Goal: Transaction & Acquisition: Book appointment/travel/reservation

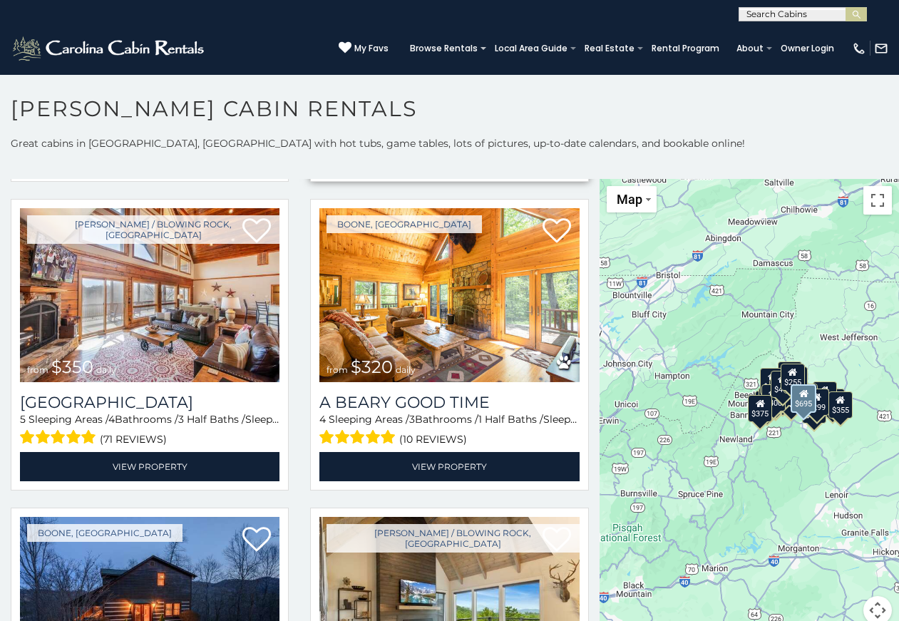
scroll to position [3563, 0]
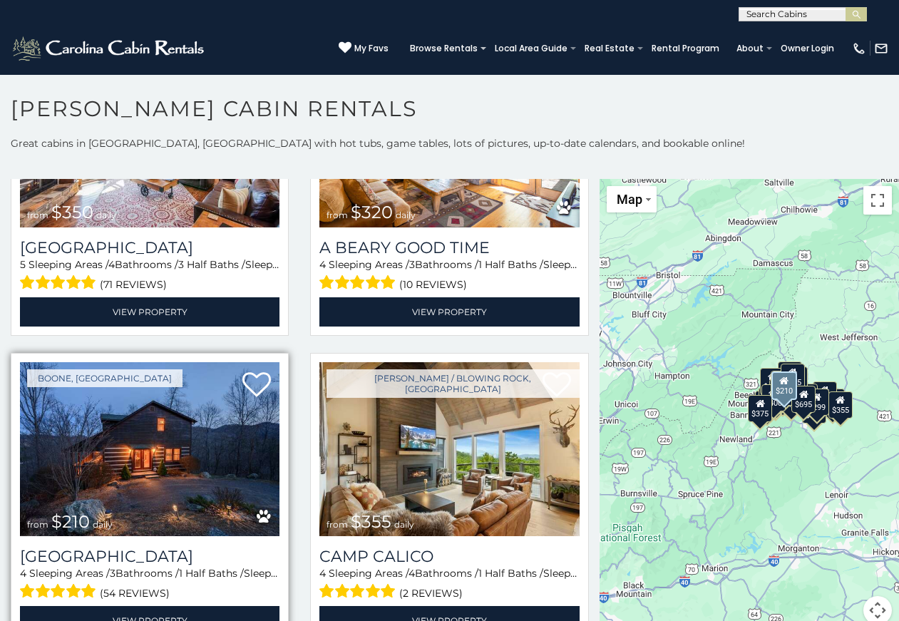
click at [158, 376] on img at bounding box center [149, 449] width 259 height 174
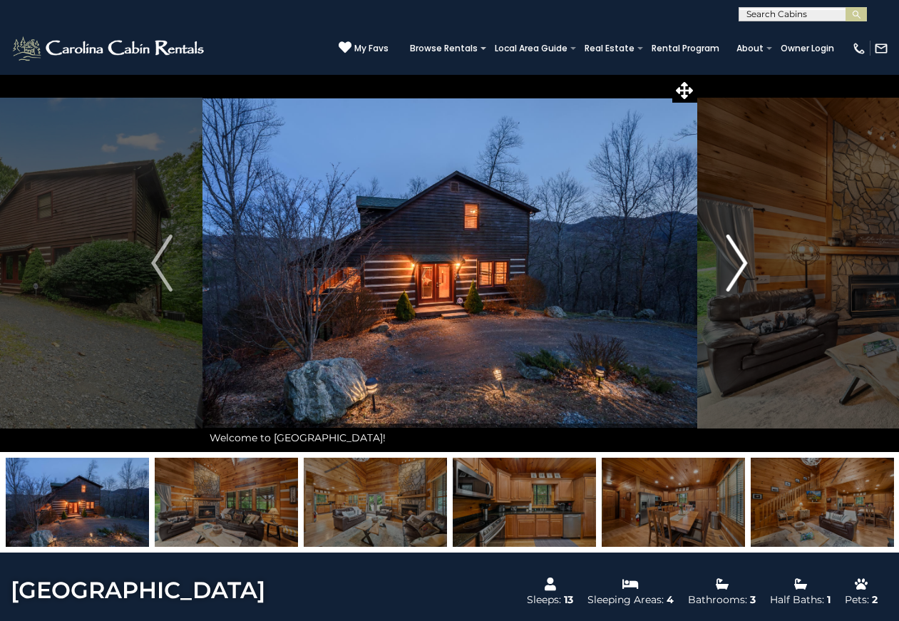
click at [742, 265] on img "Next" at bounding box center [736, 262] width 21 height 57
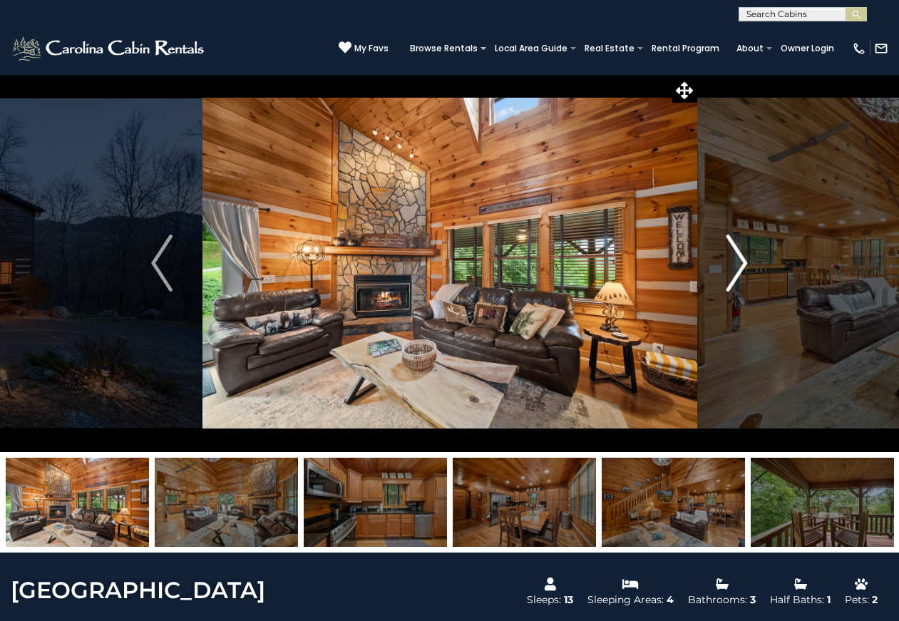
click at [742, 265] on img "Next" at bounding box center [736, 262] width 21 height 57
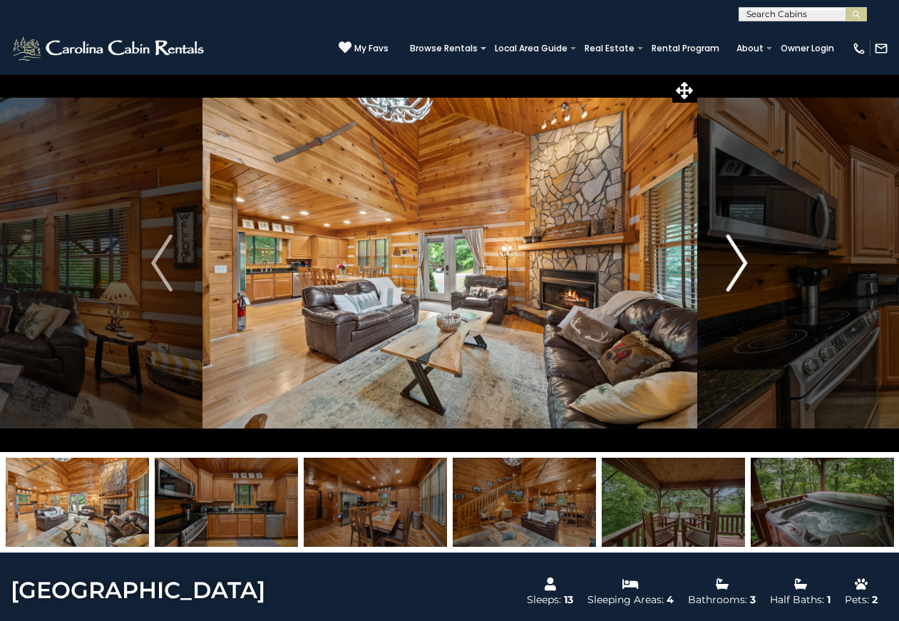
click at [742, 265] on img "Next" at bounding box center [736, 262] width 21 height 57
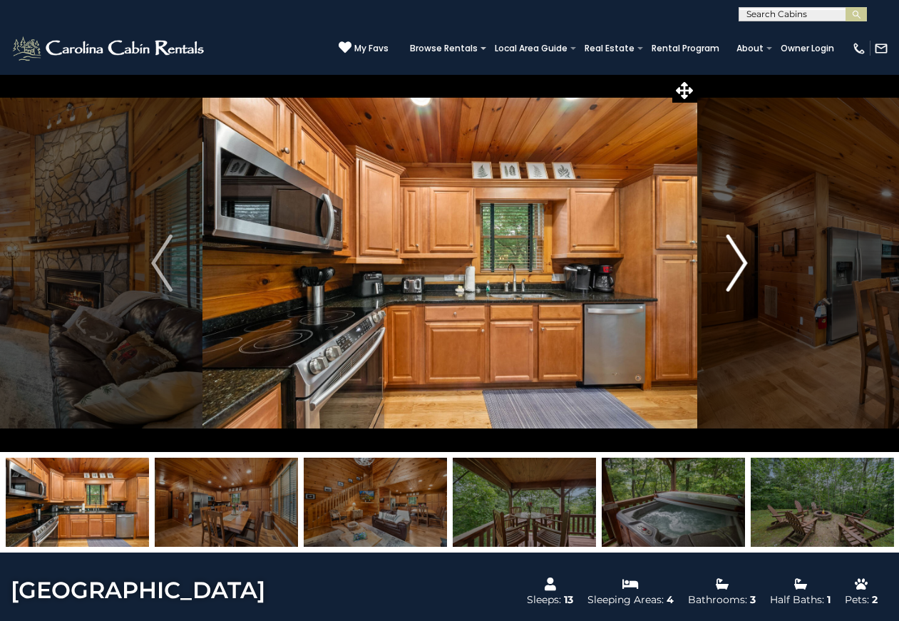
click at [742, 265] on img "Next" at bounding box center [736, 262] width 21 height 57
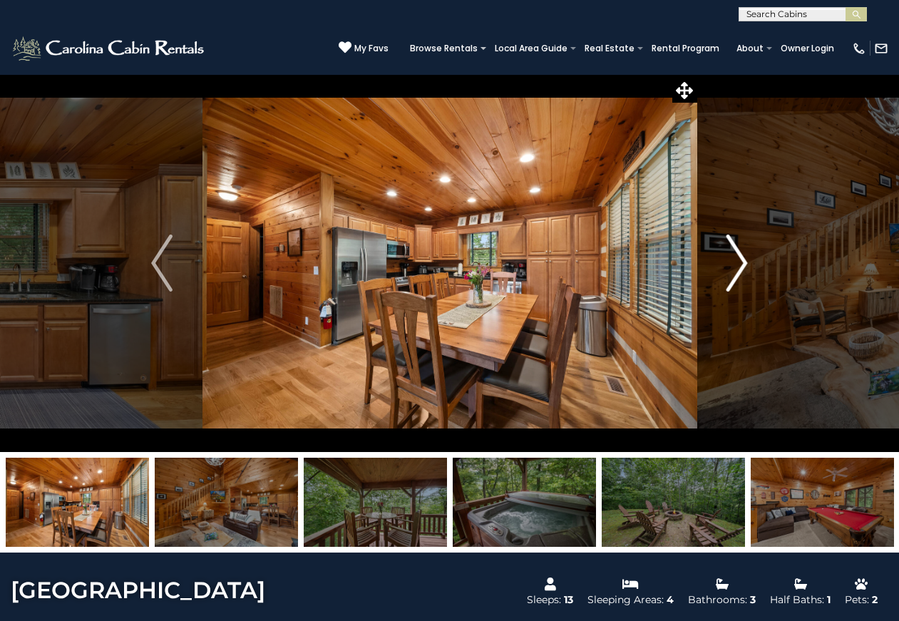
click at [742, 265] on img "Next" at bounding box center [736, 262] width 21 height 57
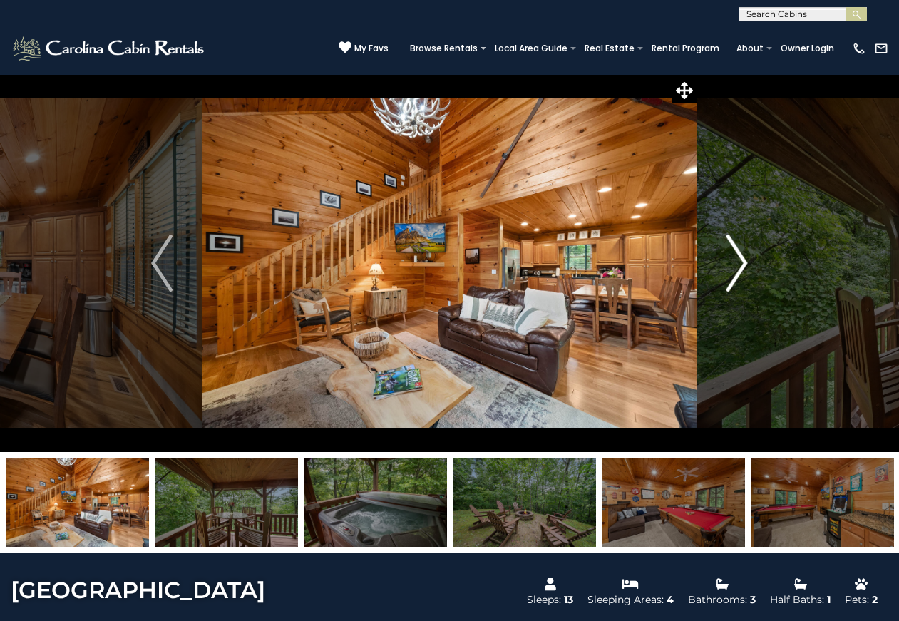
click at [742, 265] on img "Next" at bounding box center [736, 262] width 21 height 57
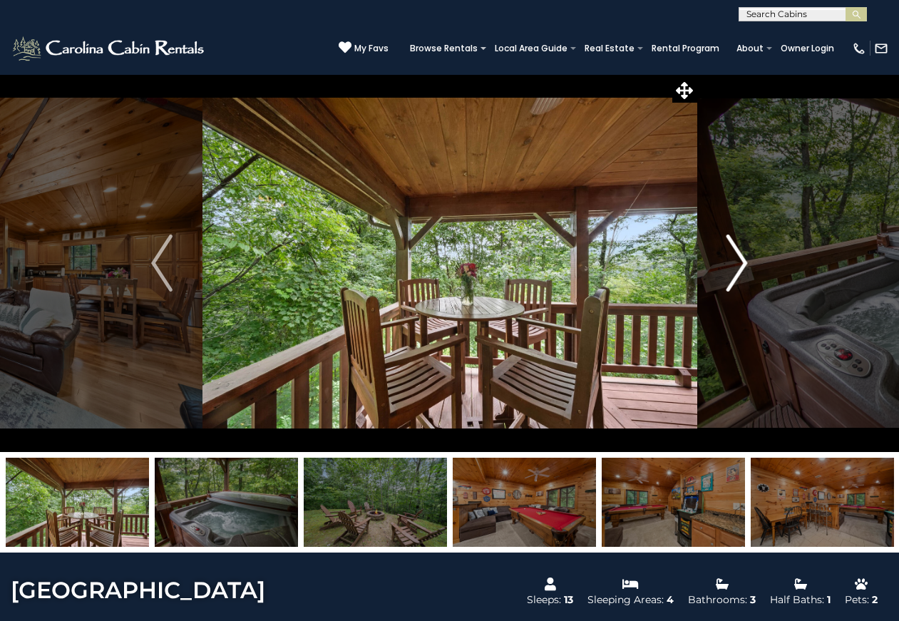
click at [742, 265] on img "Next" at bounding box center [736, 262] width 21 height 57
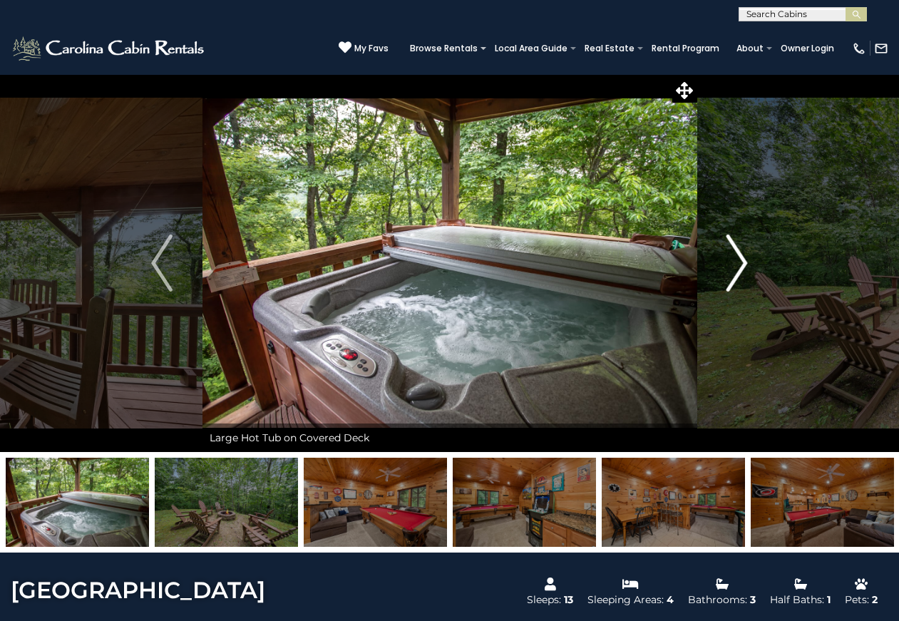
click at [742, 265] on img "Next" at bounding box center [736, 262] width 21 height 57
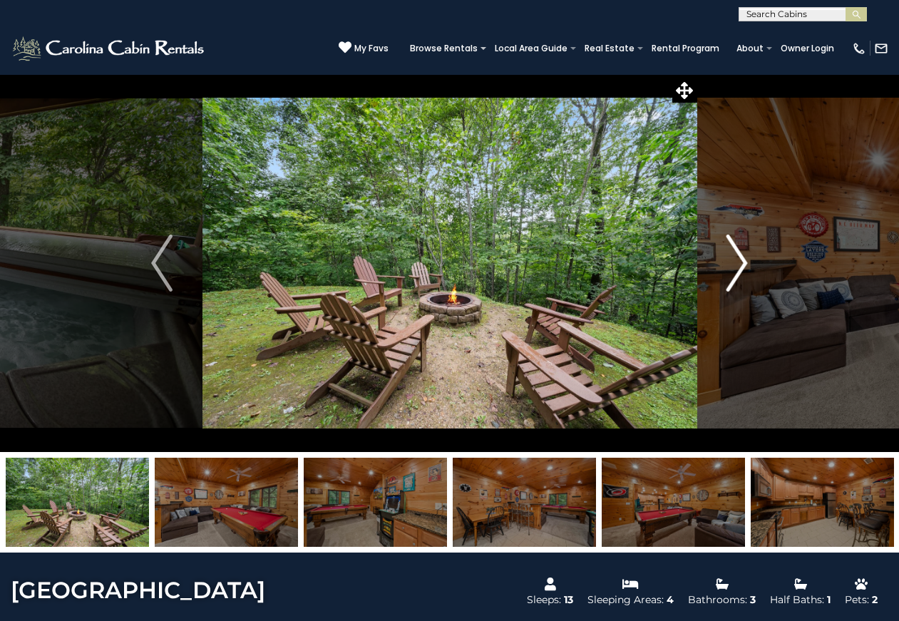
click at [742, 265] on img "Next" at bounding box center [736, 262] width 21 height 57
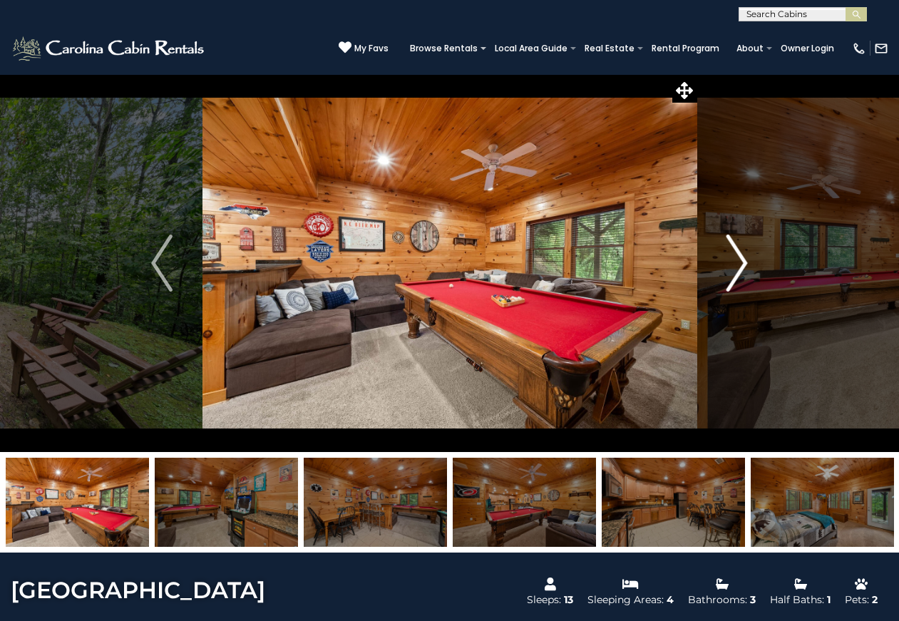
click at [742, 265] on img "Next" at bounding box center [736, 262] width 21 height 57
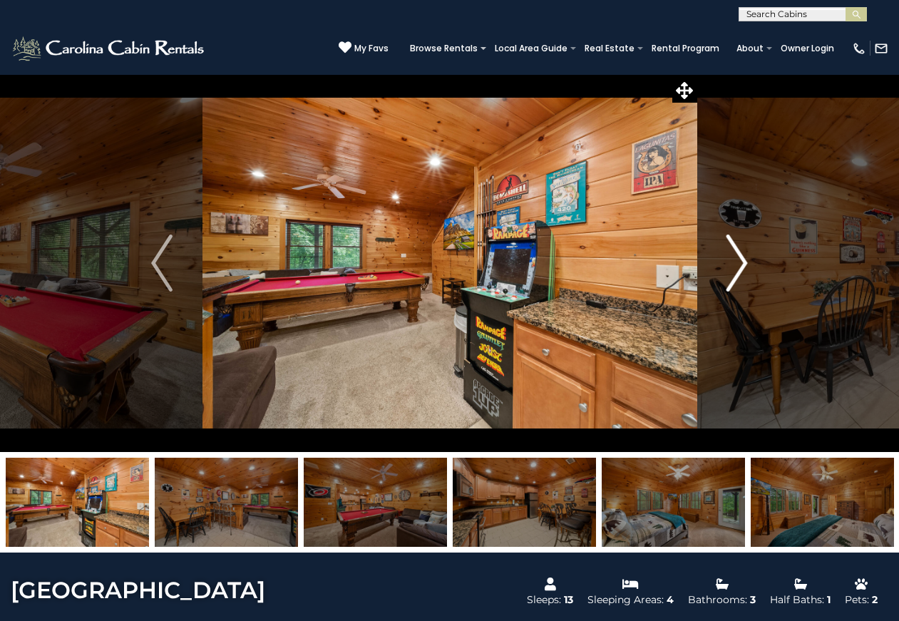
click at [742, 265] on img "Next" at bounding box center [736, 262] width 21 height 57
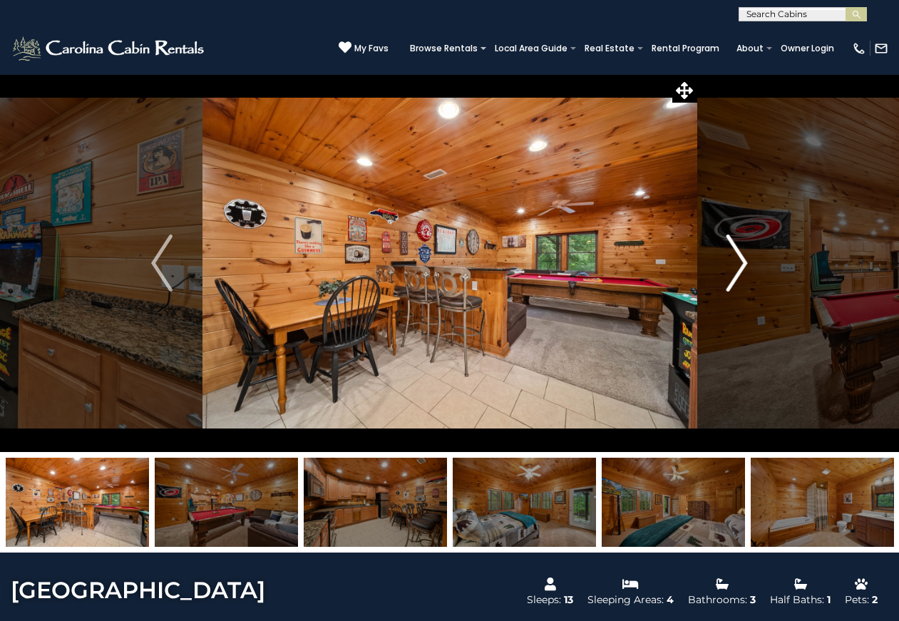
click at [742, 265] on img "Next" at bounding box center [736, 262] width 21 height 57
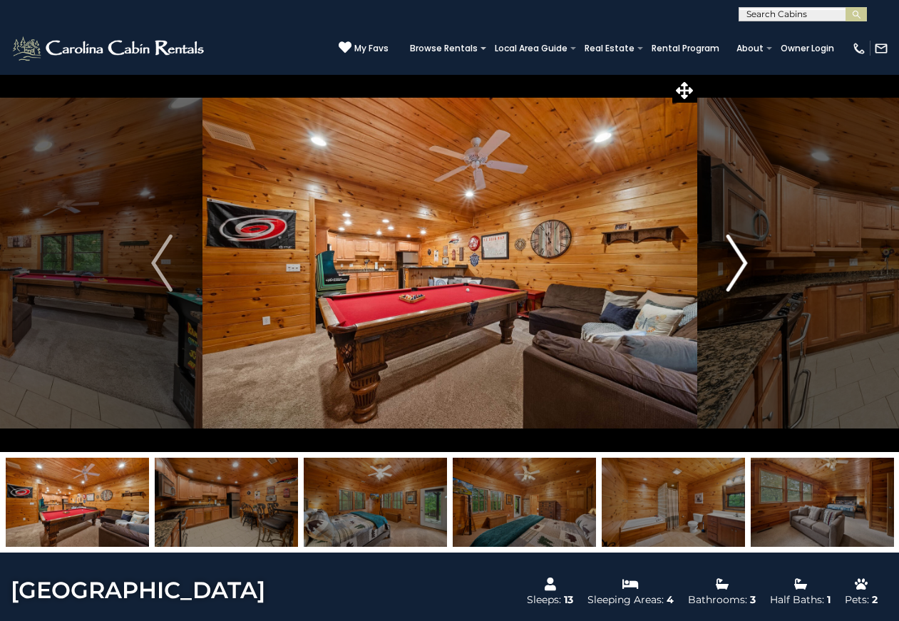
click at [742, 265] on img "Next" at bounding box center [736, 262] width 21 height 57
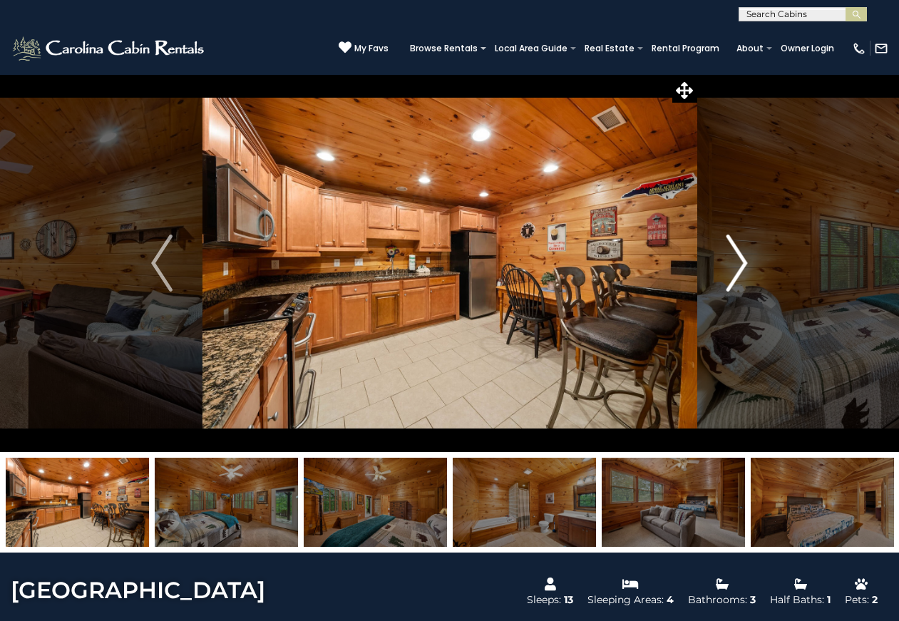
click at [742, 265] on img "Next" at bounding box center [736, 262] width 21 height 57
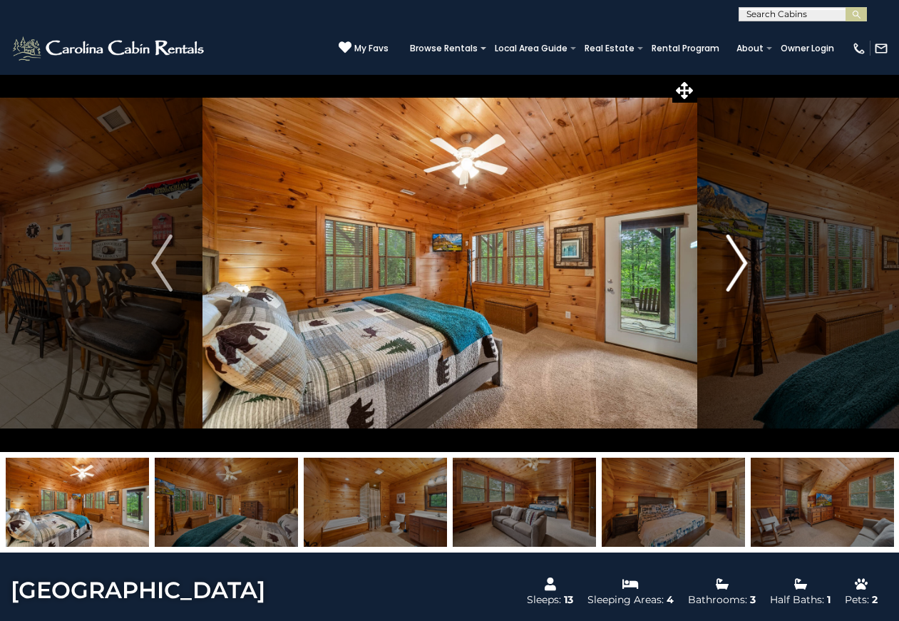
click at [742, 265] on img "Next" at bounding box center [736, 262] width 21 height 57
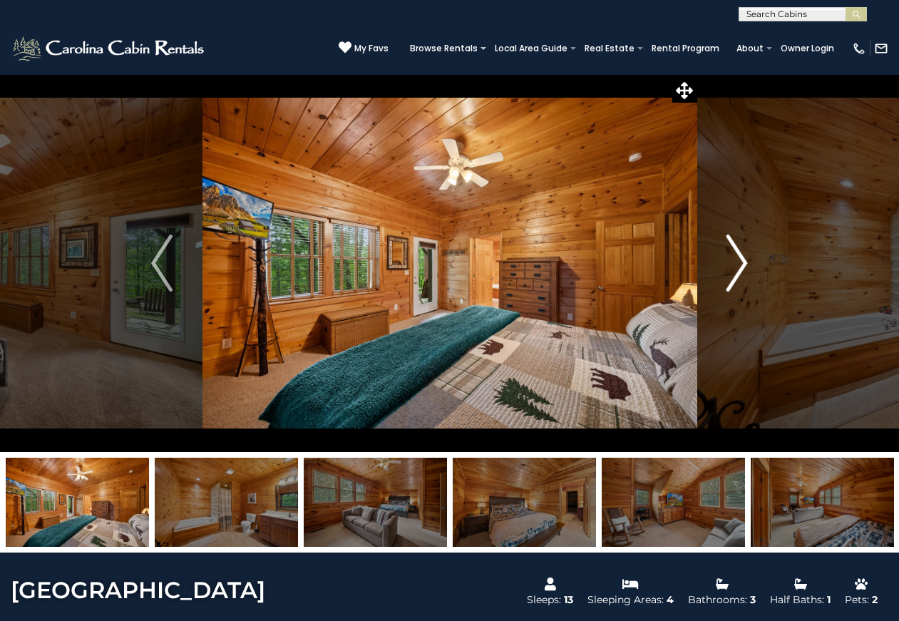
click at [742, 265] on img "Next" at bounding box center [736, 262] width 21 height 57
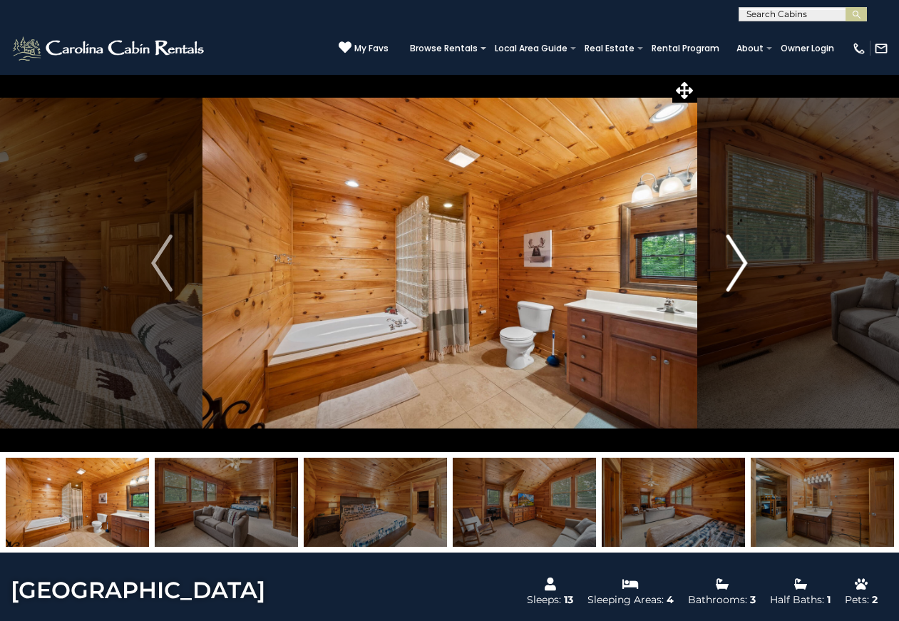
click at [742, 265] on img "Next" at bounding box center [736, 262] width 21 height 57
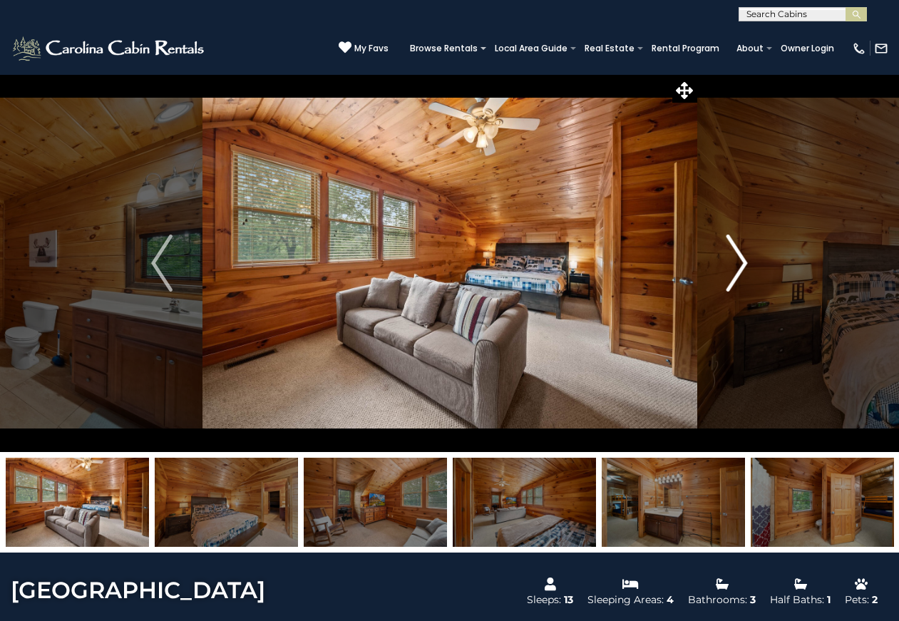
click at [742, 265] on img "Next" at bounding box center [736, 262] width 21 height 57
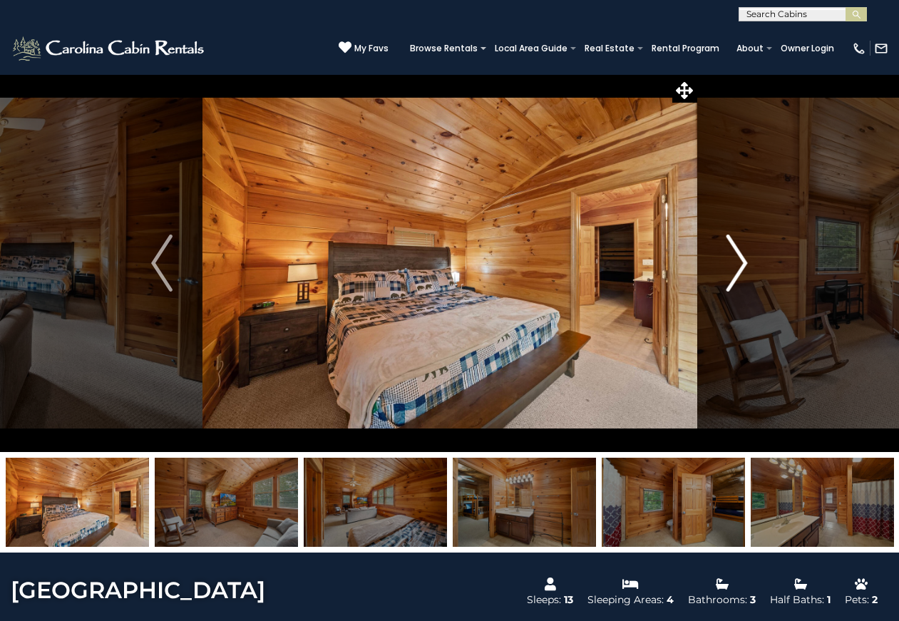
click at [742, 265] on img "Next" at bounding box center [736, 262] width 21 height 57
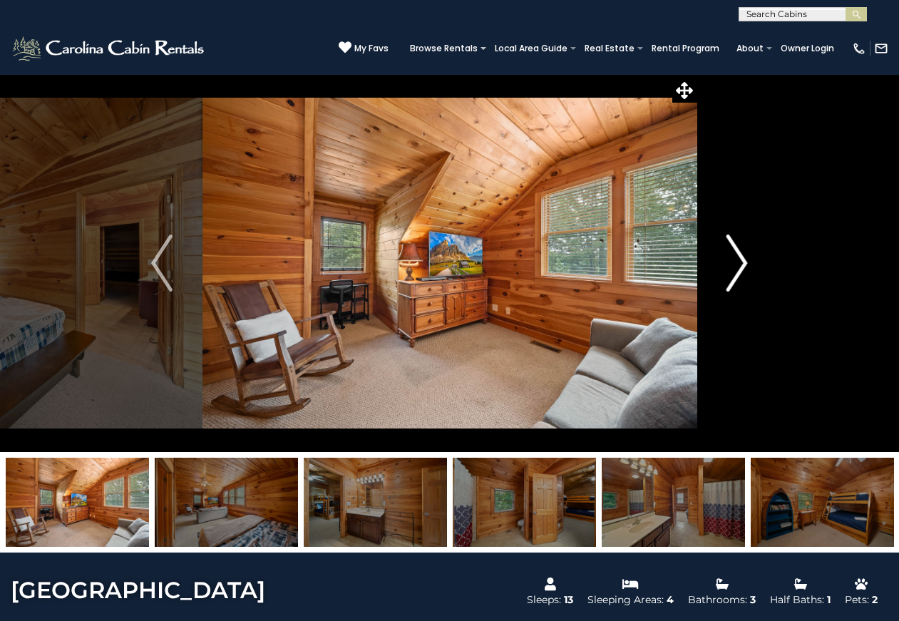
click at [742, 265] on img "Next" at bounding box center [736, 262] width 21 height 57
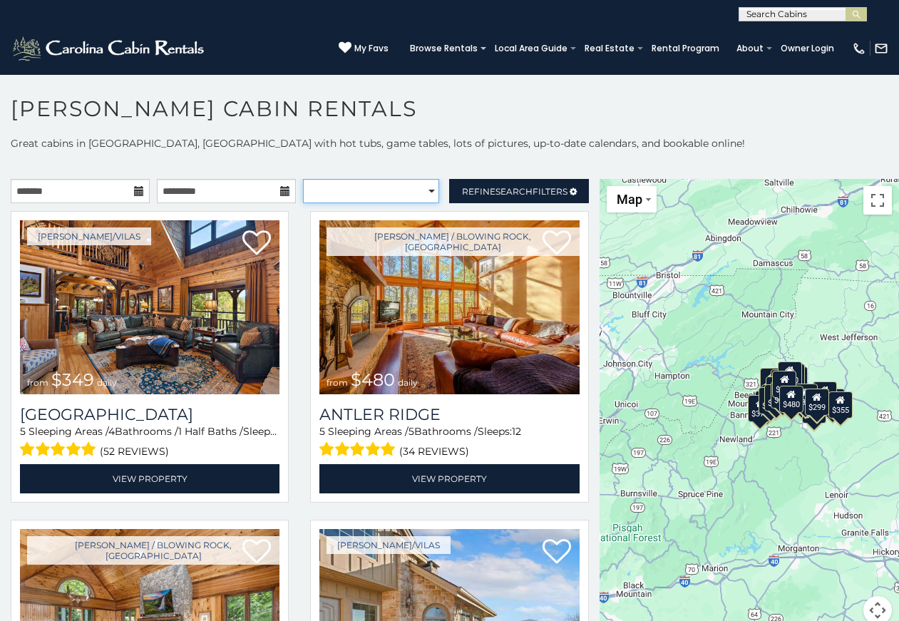
click at [422, 189] on select "**********" at bounding box center [371, 191] width 136 height 24
select select "**********"
click at [303, 179] on select "**********" at bounding box center [371, 191] width 136 height 24
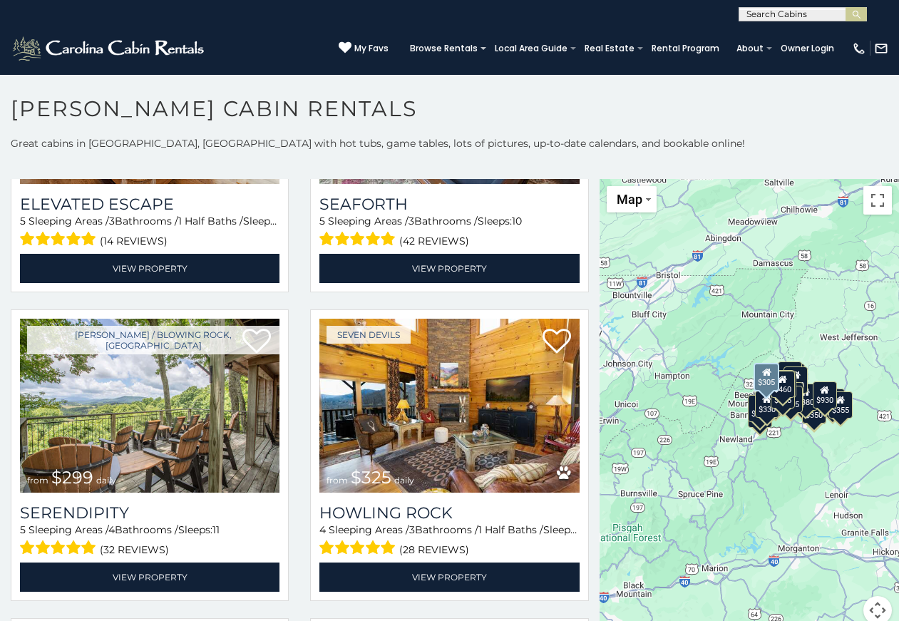
scroll to position [2138, 0]
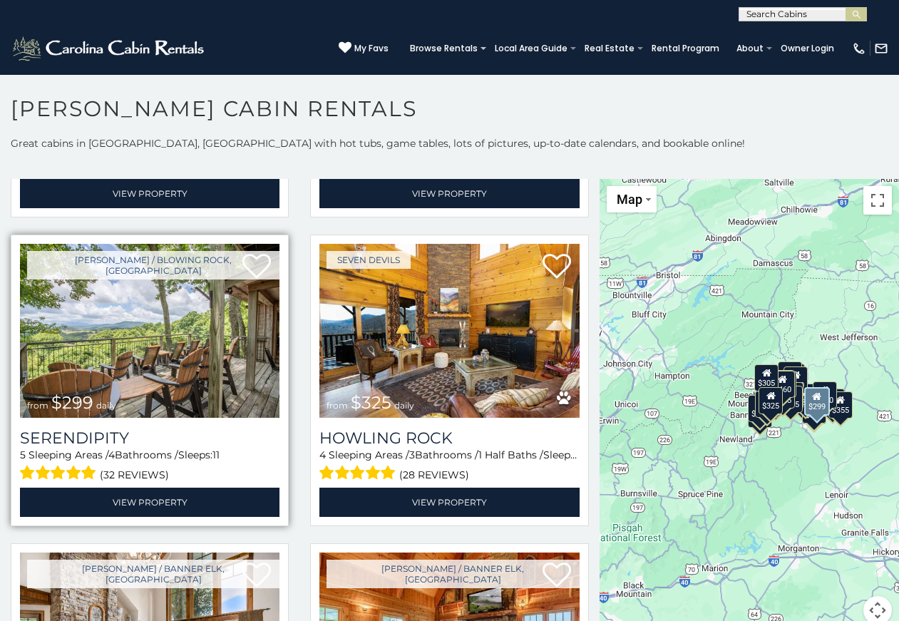
click at [118, 286] on img at bounding box center [149, 331] width 259 height 174
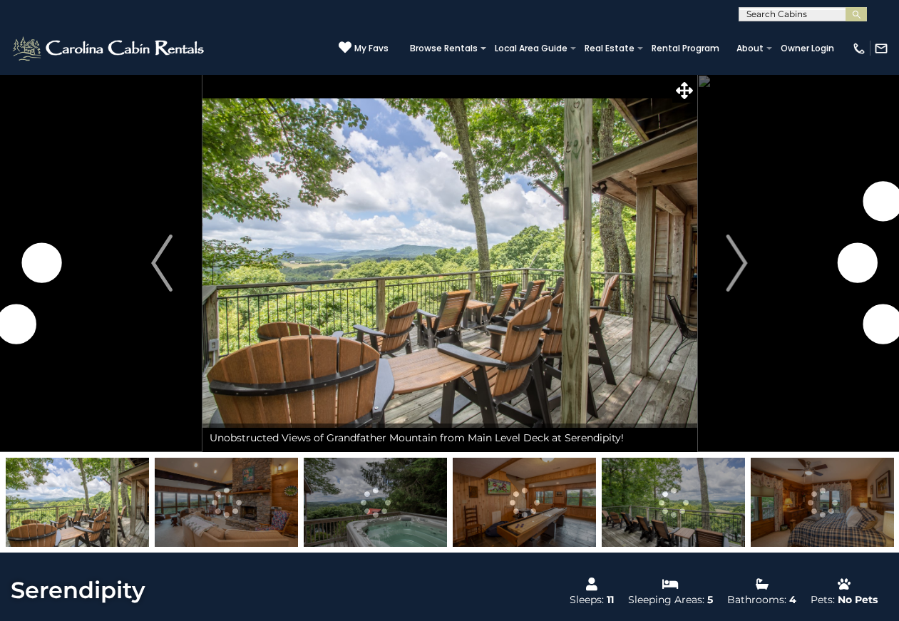
click at [406, 482] on img at bounding box center [375, 502] width 143 height 89
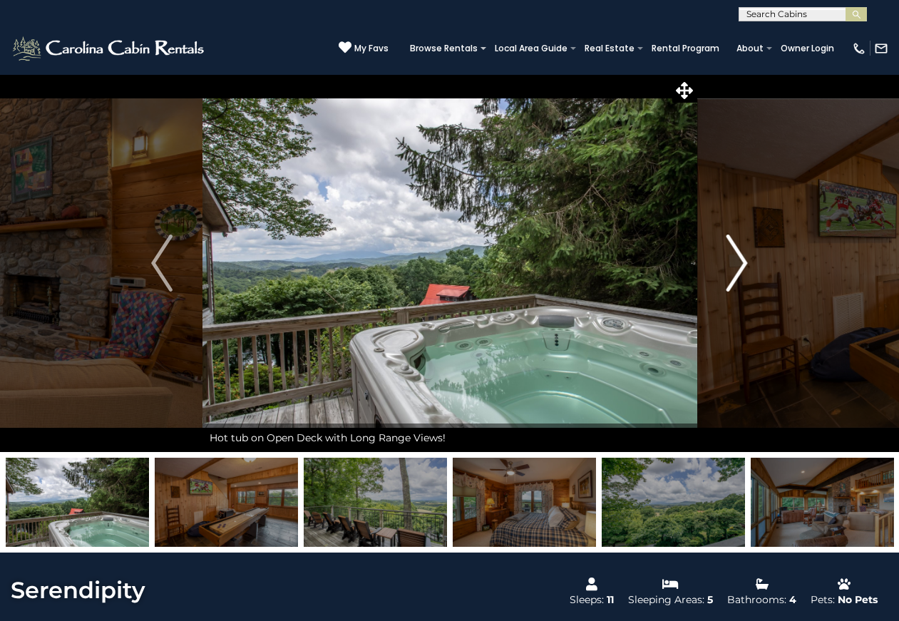
click at [736, 252] on img "Next" at bounding box center [736, 262] width 21 height 57
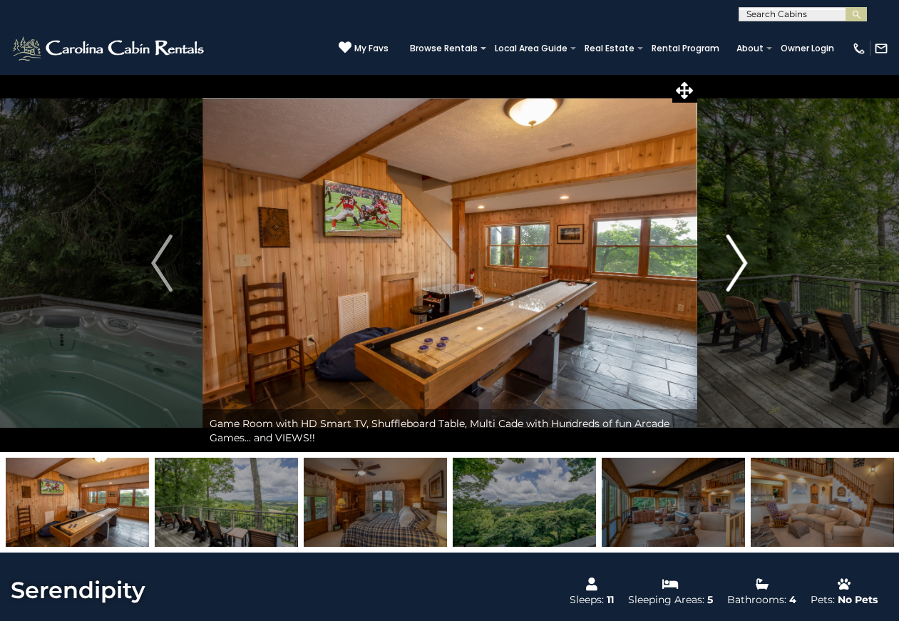
click at [736, 252] on img "Next" at bounding box center [736, 262] width 21 height 57
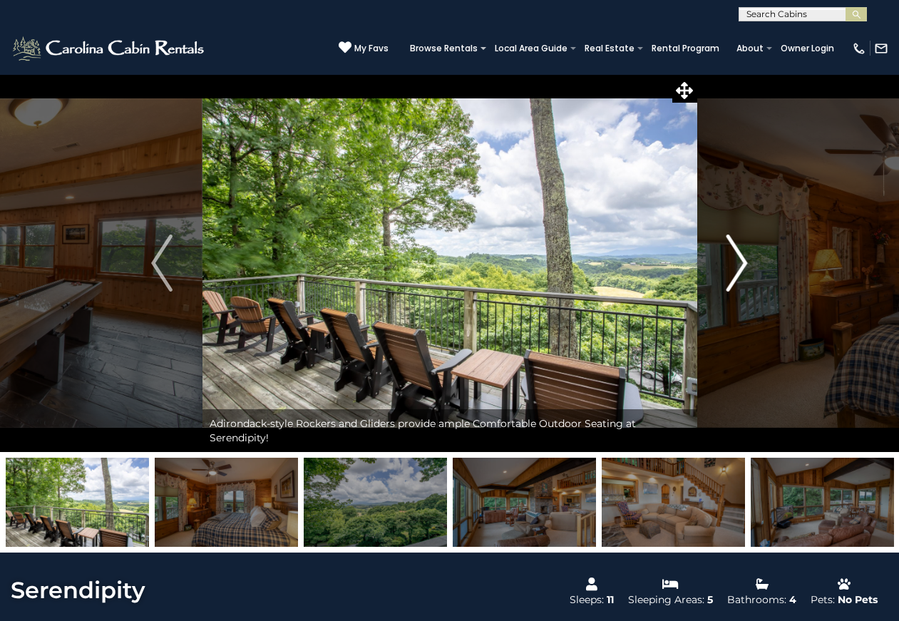
click at [736, 252] on img "Next" at bounding box center [736, 262] width 21 height 57
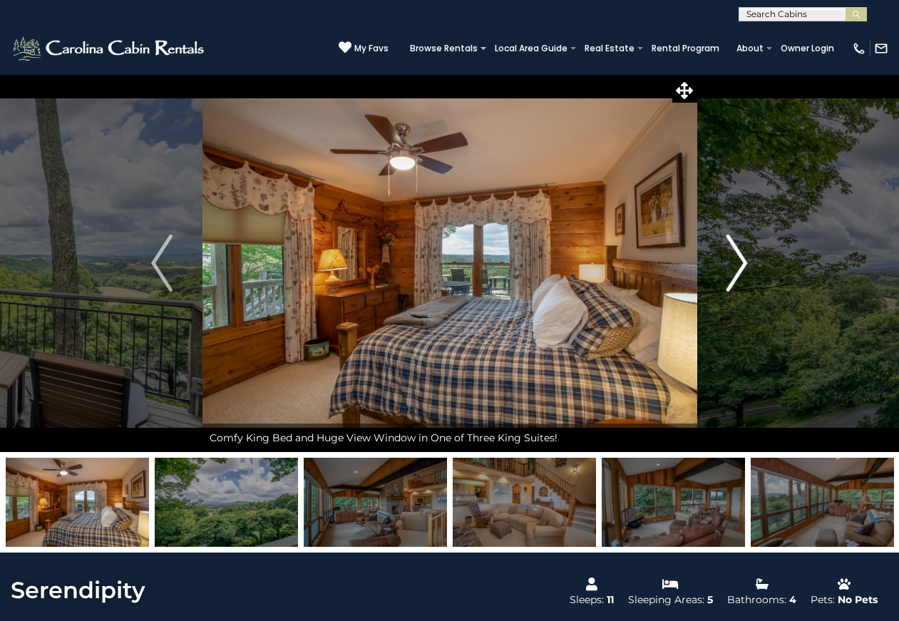
click at [736, 252] on img "Next" at bounding box center [736, 262] width 21 height 57
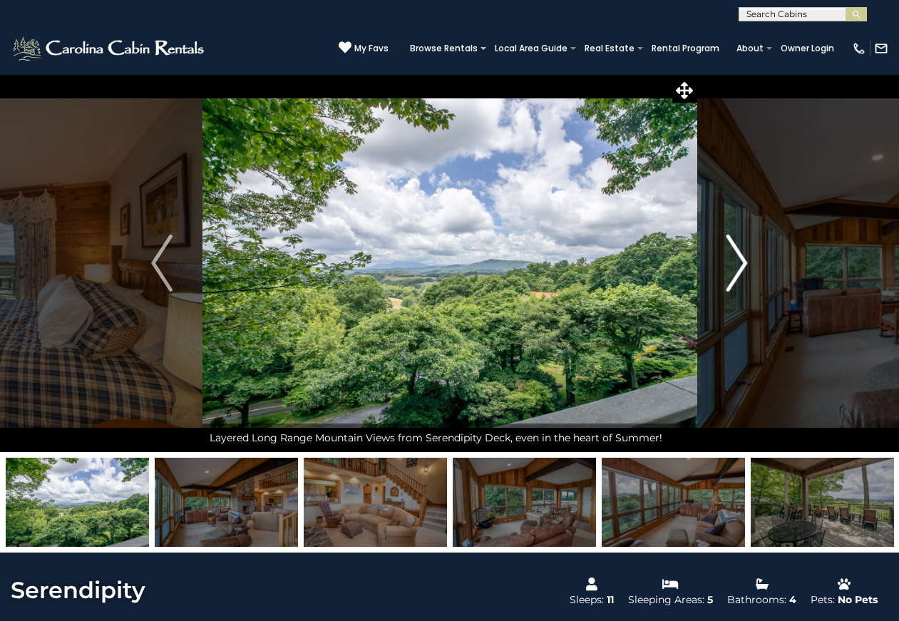
click at [736, 252] on img "Next" at bounding box center [736, 262] width 21 height 57
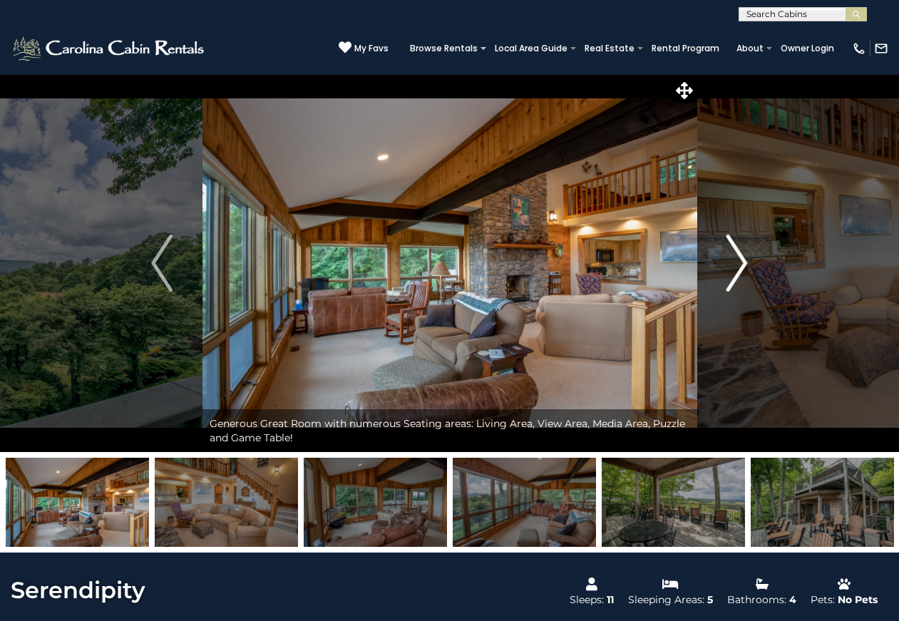
click at [736, 252] on img "Next" at bounding box center [736, 262] width 21 height 57
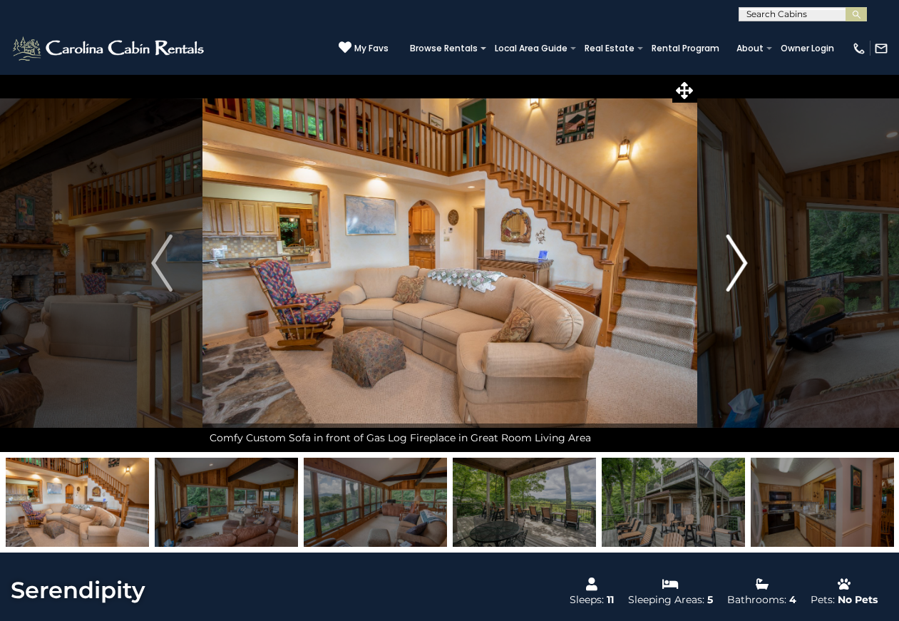
click at [736, 252] on img "Next" at bounding box center [736, 262] width 21 height 57
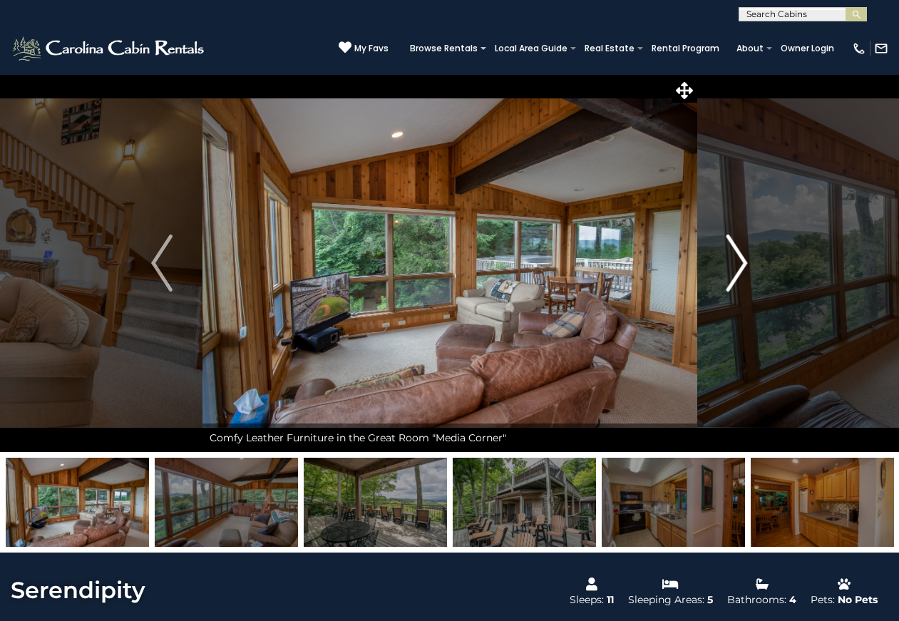
click at [736, 252] on img "Next" at bounding box center [736, 262] width 21 height 57
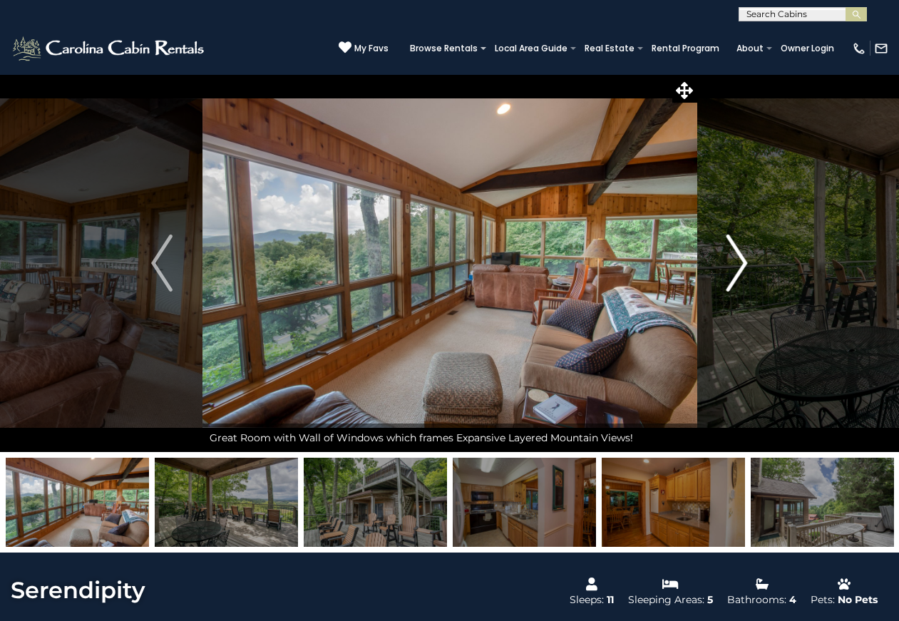
click at [736, 252] on img "Next" at bounding box center [736, 262] width 21 height 57
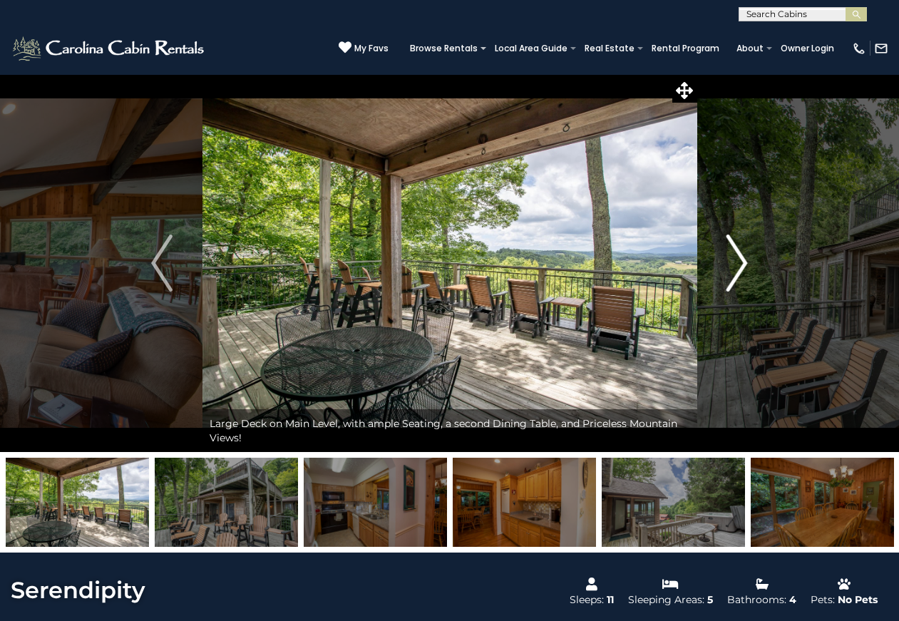
click at [736, 252] on img "Next" at bounding box center [736, 262] width 21 height 57
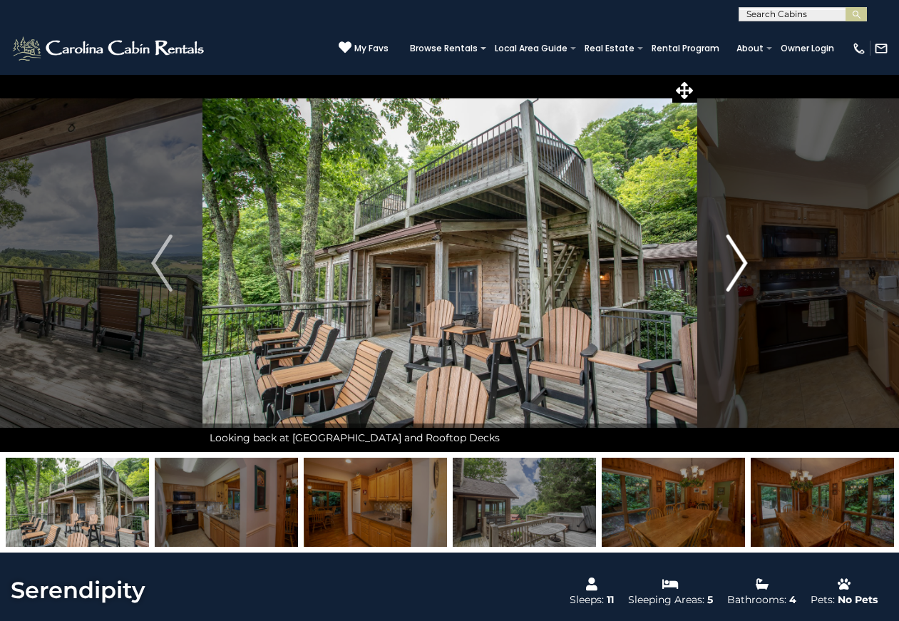
click at [736, 252] on img "Next" at bounding box center [736, 262] width 21 height 57
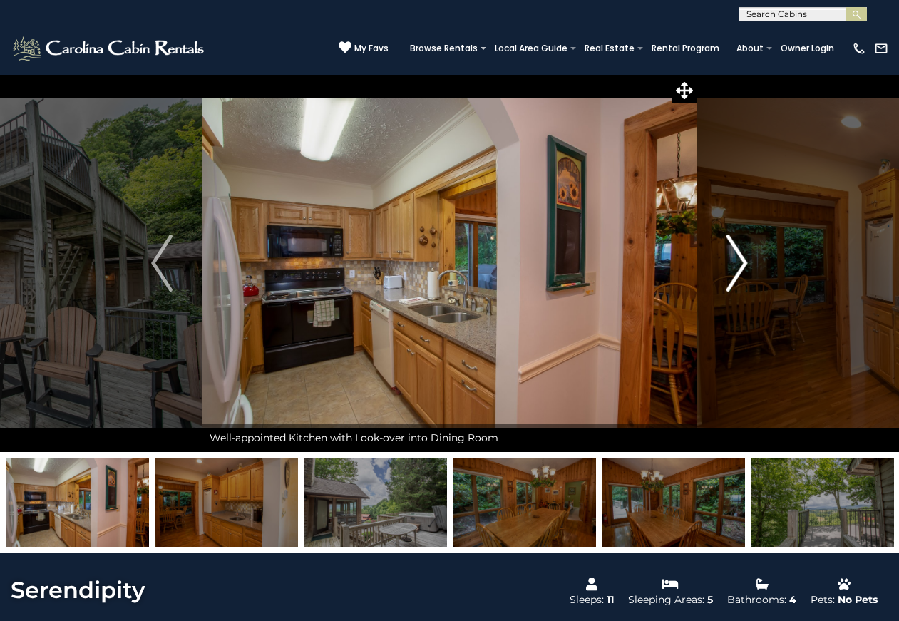
click at [736, 252] on img "Next" at bounding box center [736, 262] width 21 height 57
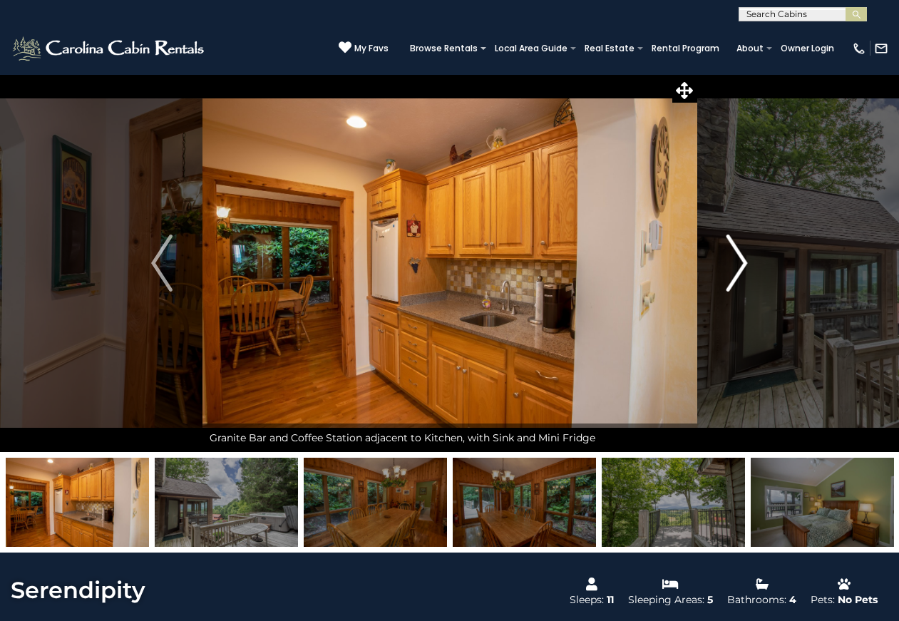
click at [736, 252] on img "Next" at bounding box center [736, 262] width 21 height 57
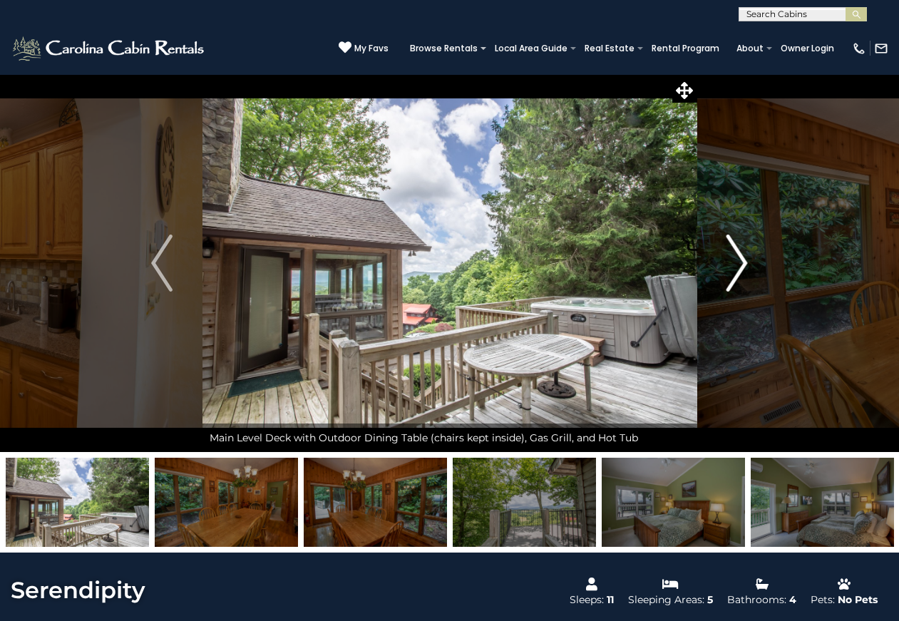
click at [736, 252] on img "Next" at bounding box center [736, 262] width 21 height 57
